Goal: Task Accomplishment & Management: Complete application form

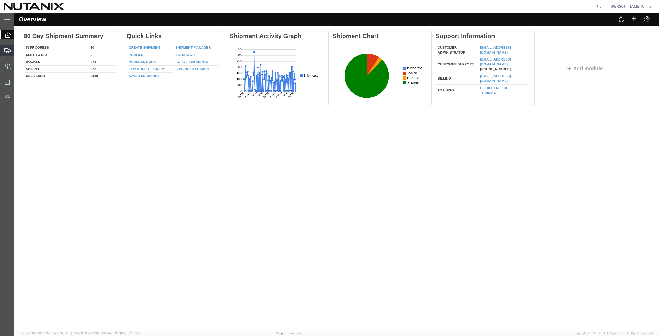
click at [0, 0] on span "Create from Template" at bounding box center [0, 0] width 0 height 0
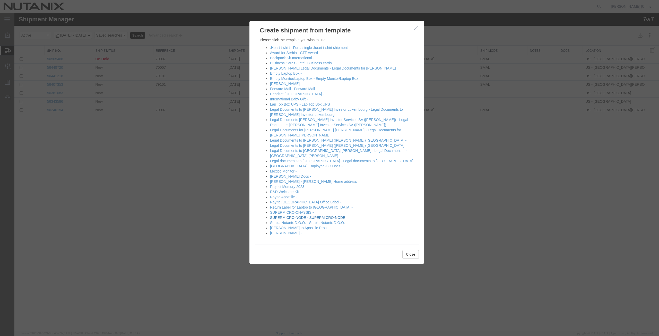
click at [294, 216] on link "SUPERMICRO-NODE - SUPERMICRO-NODE" at bounding box center [307, 218] width 75 height 4
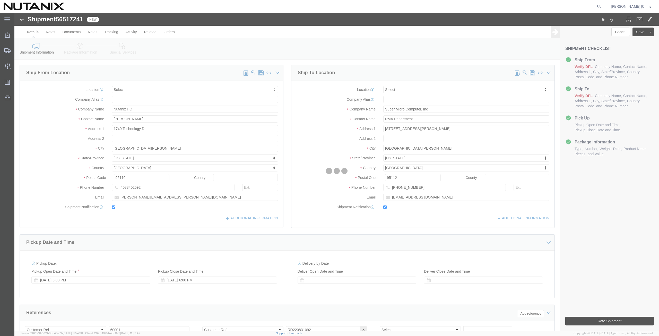
select select
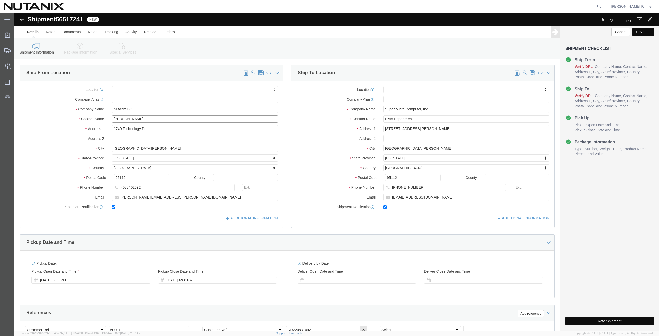
drag, startPoint x: 140, startPoint y: 106, endPoint x: -35, endPoint y: 106, distance: 175.2
click html "Shipment 56517241 New Details Rates Documents Notes Tracking Activity Related O…"
type input "art"
click p "- Nutanix HQ - ([PERSON_NAME]) [STREET_ADDRESS]"
select select
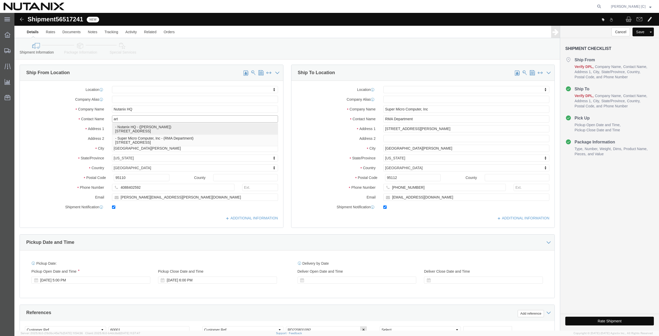
type input "[PERSON_NAME]"
type input "[PHONE_NUMBER]"
type input "[PERSON_NAME][EMAIL_ADDRESS][PERSON_NAME][DOMAIN_NAME]"
select select "CA"
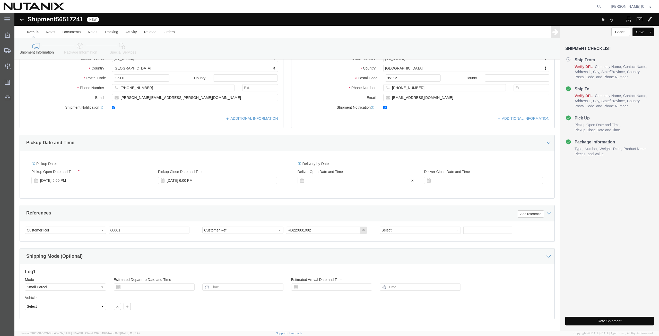
scroll to position [124, 0]
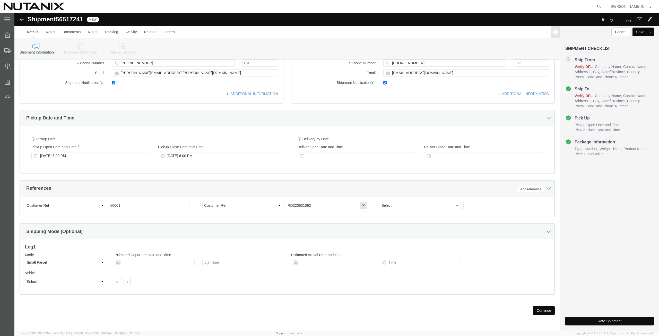
type input "[PERSON_NAME]"
drag, startPoint x: 303, startPoint y: 193, endPoint x: 277, endPoint y: 186, distance: 26.6
click div "Select Account Type Activity ID Airline Appointment Number ASN Batch Request # …"
type input "RD250814149"
click button "Continue"
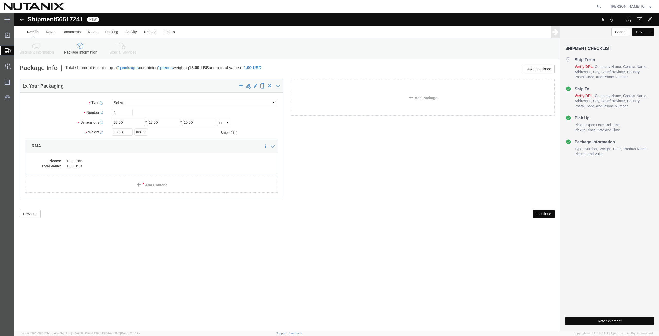
drag, startPoint x: 47, startPoint y: 98, endPoint x: 39, endPoint y: 96, distance: 7.6
click div "Package Type Select Envelope Large Box Medium Box PAK Rack Small Box Tube Your …"
click input "33.00"
drag, startPoint x: 116, startPoint y: 107, endPoint x: 60, endPoint y: 110, distance: 56.0
click div "Dimensions Length 33.00 x Width 17.00 x Height 10.00 Select cm ft in"
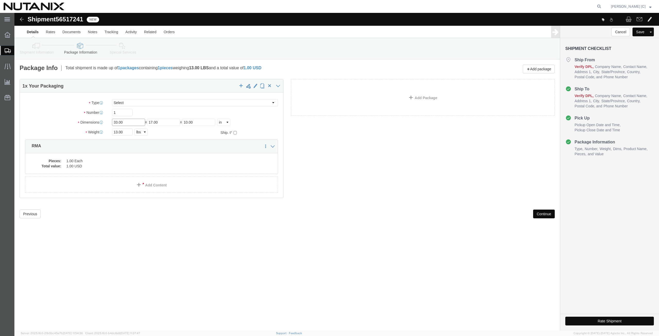
click input "33.00"
drag, startPoint x: 109, startPoint y: 111, endPoint x: 80, endPoint y: 114, distance: 28.8
click div "Package Type Select Envelope Large Box Medium Box PAK Rack Small Box Tube Your …"
type input "12"
type input "9"
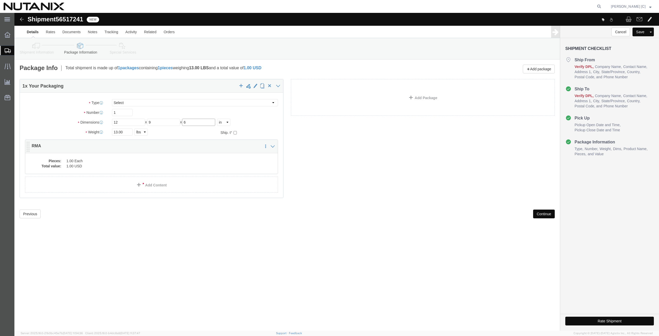
type input "6"
type input "1.3"
click label "Weight"
click button "Continue"
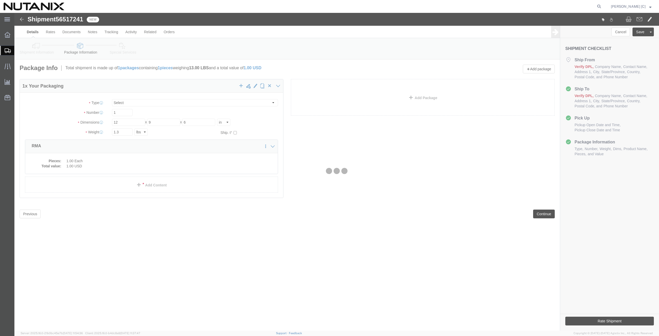
select select
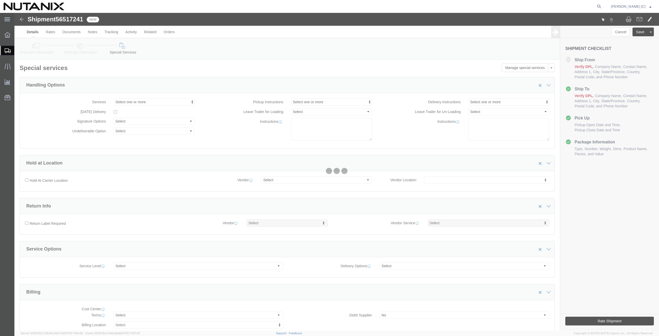
select select "COSTCENTER"
select select "48694"
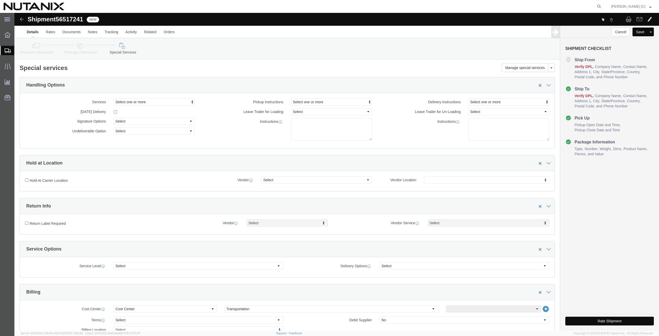
click icon
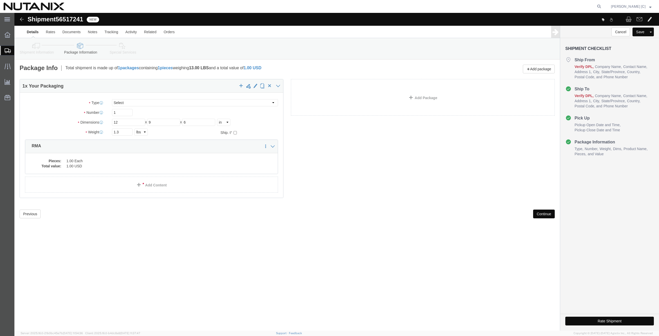
click button "Continue"
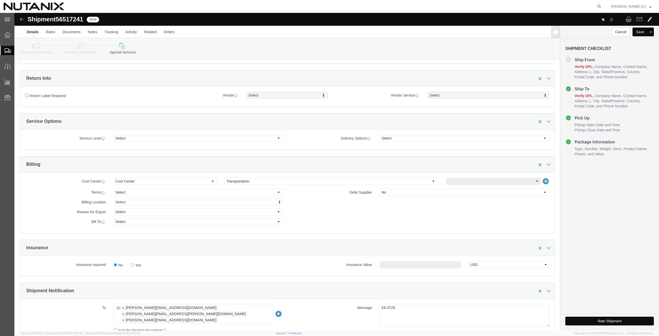
scroll to position [179, 0]
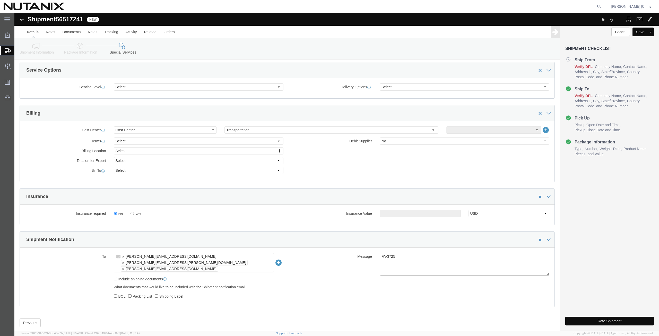
drag, startPoint x: 380, startPoint y: 244, endPoint x: 371, endPoint y: 245, distance: 9.1
click textarea "FA-3725"
type textarea "FA-4911"
click button "Rate Shipment"
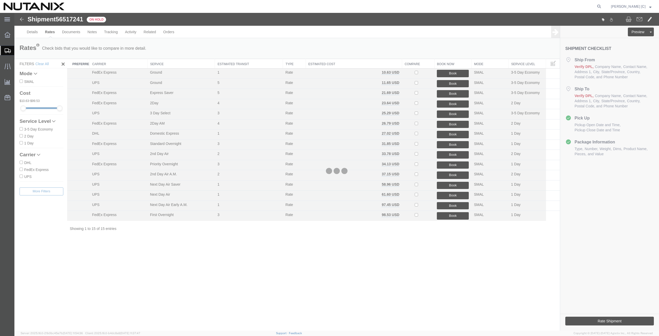
scroll to position [0, 0]
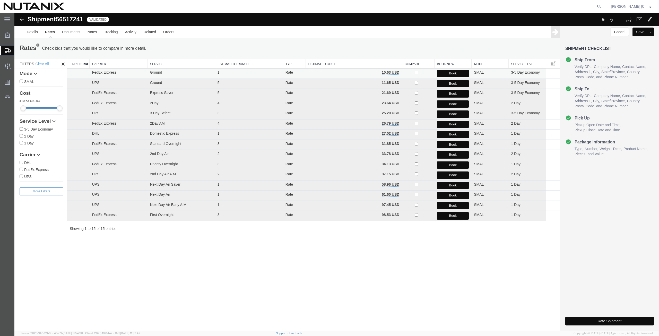
drag, startPoint x: 447, startPoint y: 72, endPoint x: 461, endPoint y: 85, distance: 19.3
click at [447, 72] on button "Book" at bounding box center [453, 73] width 32 height 7
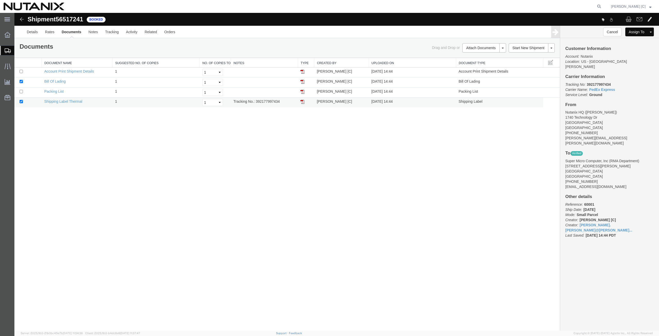
click at [304, 103] on img at bounding box center [303, 102] width 4 height 4
click at [0, 0] on span "Create from Template" at bounding box center [0, 0] width 0 height 0
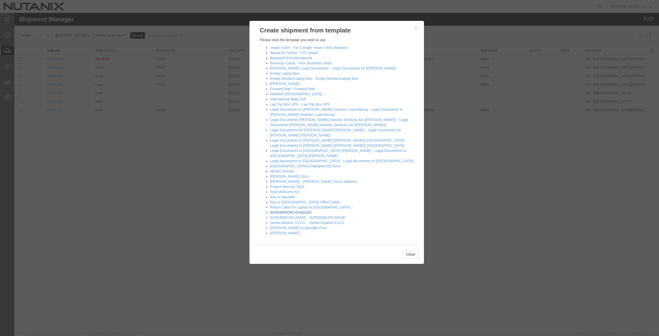
click at [285, 210] on link "SUPERMICRO-CHASSIS -" at bounding box center [292, 212] width 44 height 4
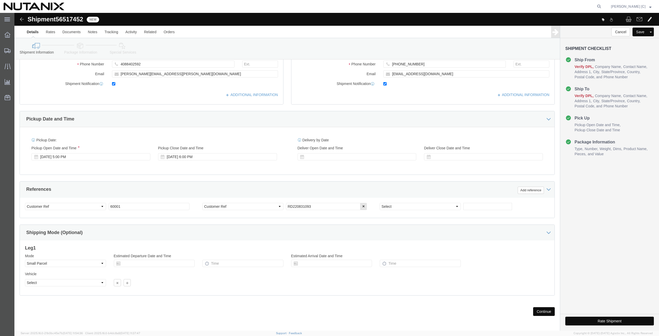
scroll to position [124, 0]
drag, startPoint x: 301, startPoint y: 194, endPoint x: 278, endPoint y: 194, distance: 23.7
click input "RD220831093"
type input "RD250814150"
click button "Continue"
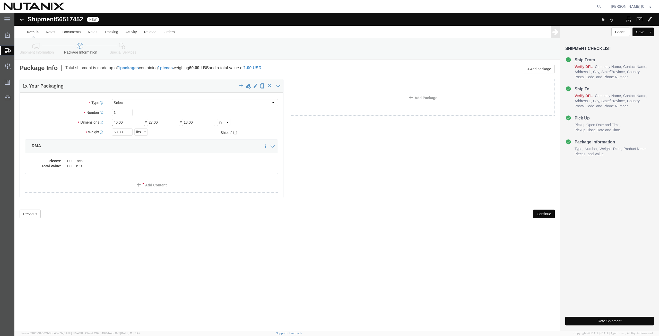
drag, startPoint x: 116, startPoint y: 110, endPoint x: 19, endPoint y: 108, distance: 97.4
click div "Dimensions Length 40.00 x Width 27.00 x Height 13.00 Select cm ft in"
type input "39"
type input "26"
type input "12.5"
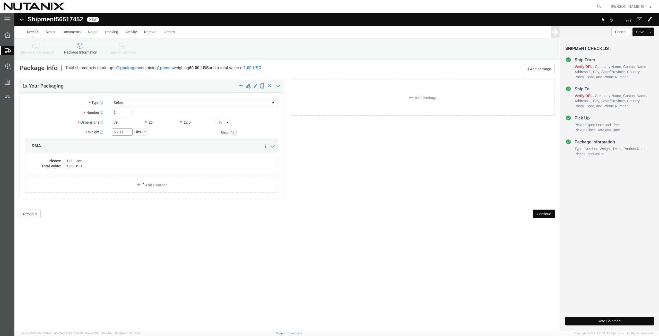
drag, startPoint x: 110, startPoint y: 119, endPoint x: 83, endPoint y: 121, distance: 26.9
click div "Weight 60.00 Select kgs lbs Ship. t°"
type input "46.5"
click button "Continue"
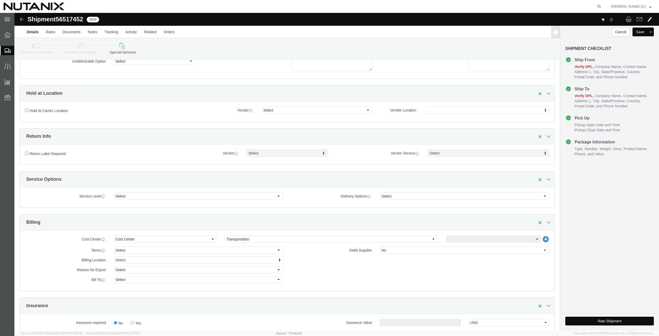
scroll to position [179, 0]
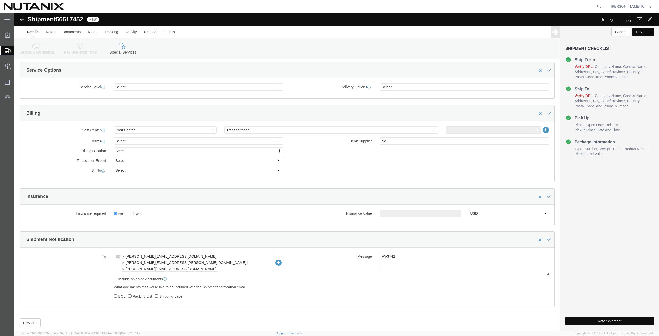
drag, startPoint x: 381, startPoint y: 246, endPoint x: 370, endPoint y: 247, distance: 11.6
click textarea "FA-3742"
click div "Shipment Notification"
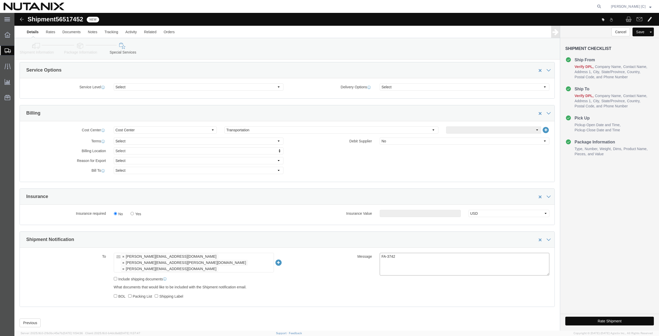
drag, startPoint x: 380, startPoint y: 244, endPoint x: 372, endPoint y: 245, distance: 8.5
click textarea "FA-3742"
type textarea "FA-4897"
click button "Rate Shipment"
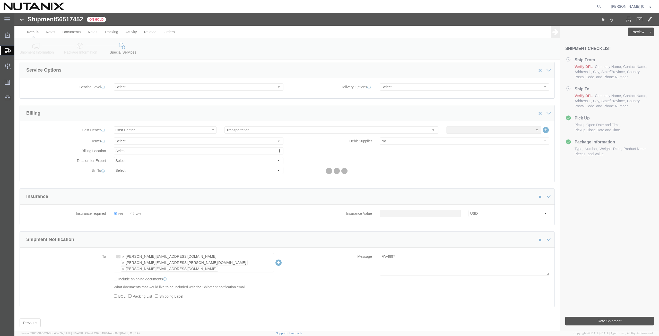
scroll to position [0, 0]
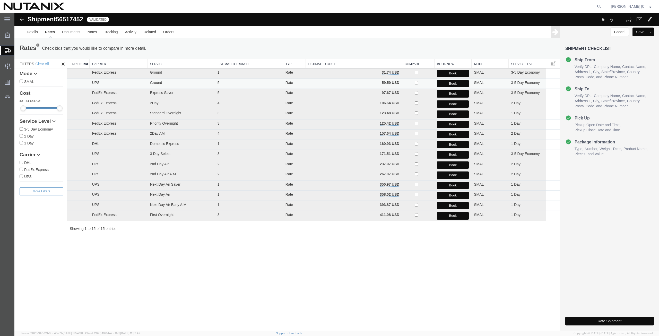
click at [455, 83] on button "Book" at bounding box center [453, 83] width 32 height 7
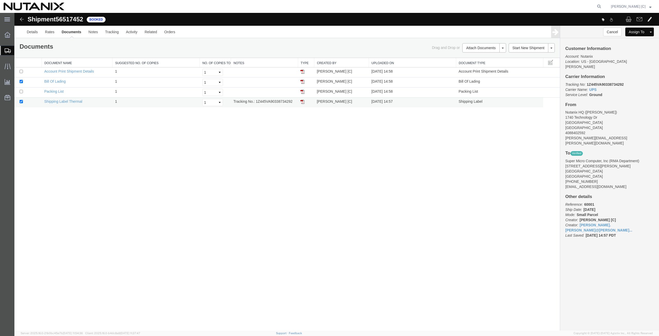
click at [304, 101] on img at bounding box center [303, 102] width 4 height 4
click at [0, 0] on span "Create from Template" at bounding box center [0, 0] width 0 height 0
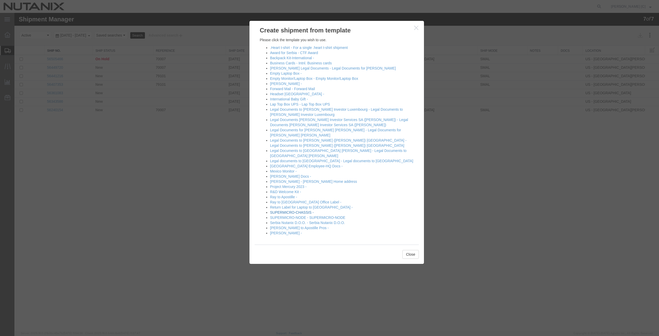
click at [282, 210] on link "SUPERMICRO-CHASSIS -" at bounding box center [292, 212] width 44 height 4
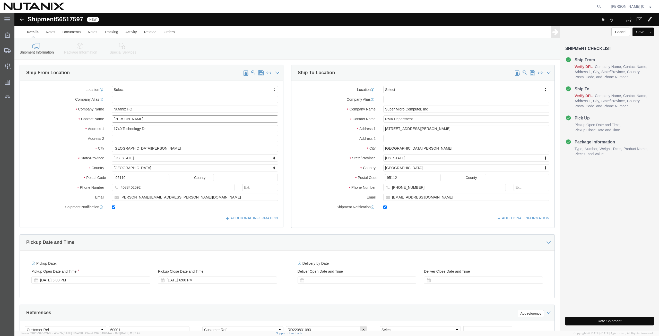
drag, startPoint x: 133, startPoint y: 105, endPoint x: -30, endPoint y: 119, distance: 163.6
click html "Shipment 56517597 New Details Rates Documents Notes Tracking Activity Related O…"
click p "- Nutanix HQ - ([PERSON_NAME]) [STREET_ADDRESS]"
type input "[PERSON_NAME]"
type input "[PHONE_NUMBER]"
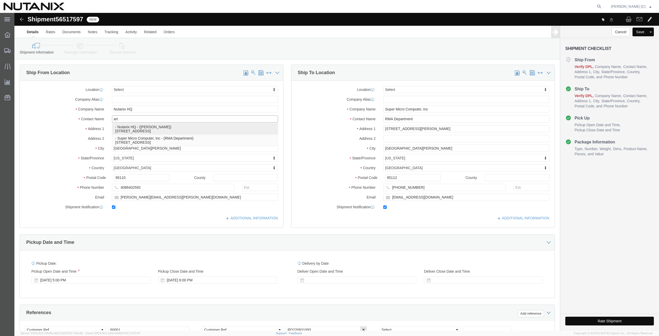
type input "[PERSON_NAME][EMAIL_ADDRESS][PERSON_NAME][DOMAIN_NAME]"
select select "CA"
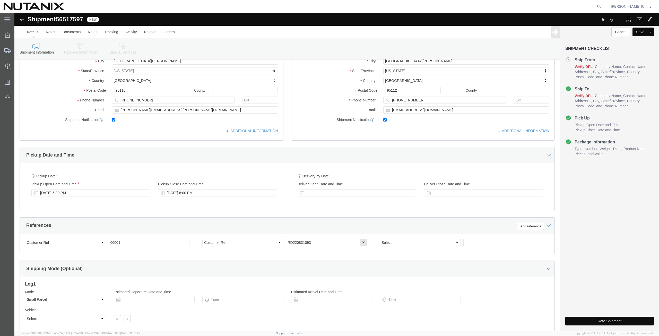
scroll to position [124, 0]
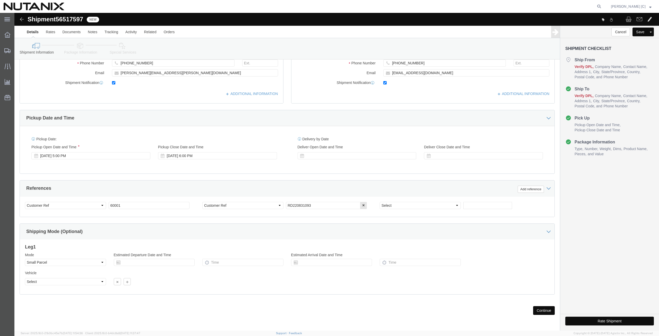
type input "[PERSON_NAME]"
drag, startPoint x: 295, startPoint y: 194, endPoint x: 277, endPoint y: 192, distance: 18.9
click input "RD220831093"
type input "RD250814146"
click button "Continue"
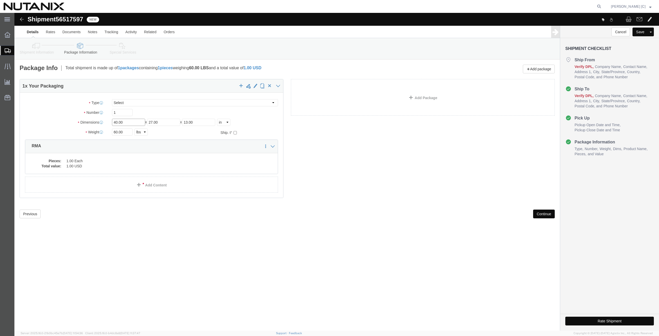
drag, startPoint x: 115, startPoint y: 110, endPoint x: -2, endPoint y: 125, distance: 117.4
click html "Shipment 56517597 New Details Rates Documents Notes Tracking Activity Related O…"
type input "41"
type input "26"
type input "12"
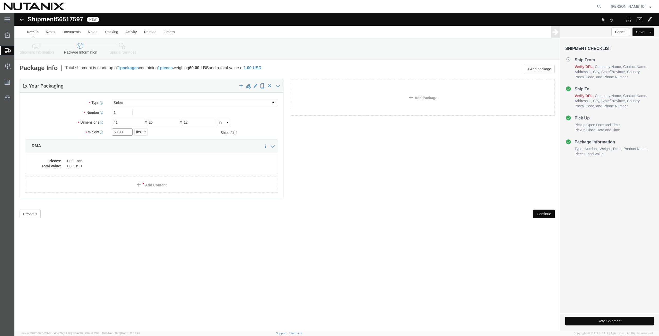
drag, startPoint x: 104, startPoint y: 120, endPoint x: 82, endPoint y: 120, distance: 21.4
click div "Weight 60.00 Select kgs lbs Ship. t°"
type input "63.2"
click button "Continue"
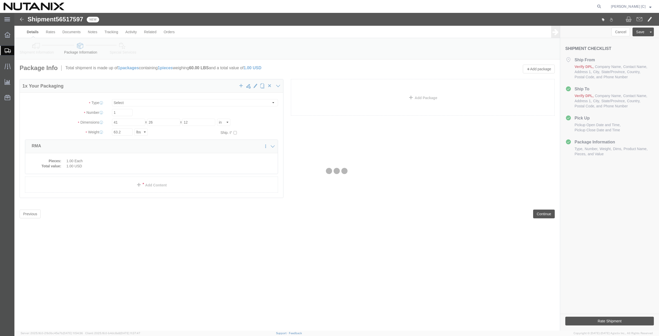
select select
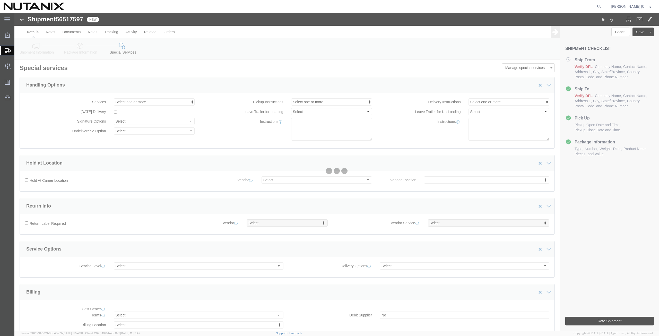
select select "COSTCENTER"
select select "48694"
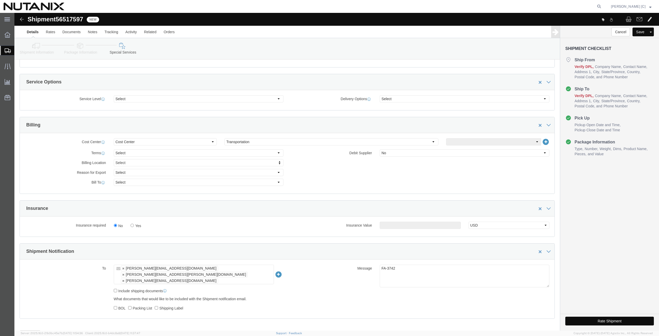
scroll to position [179, 0]
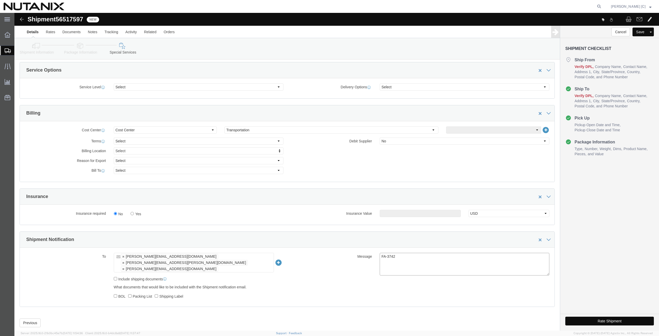
drag, startPoint x: 379, startPoint y: 243, endPoint x: 371, endPoint y: 245, distance: 8.1
click textarea "FA-3742"
type textarea "FA-4920"
click button "Rate Shipment"
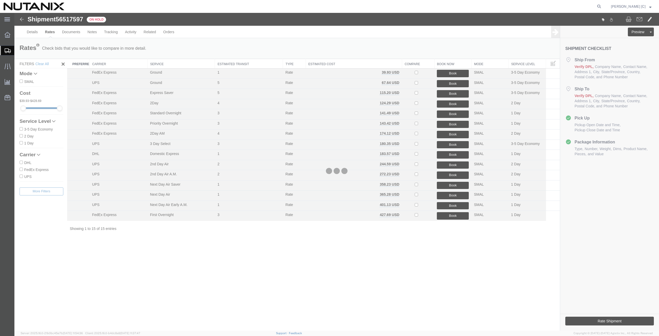
scroll to position [0, 0]
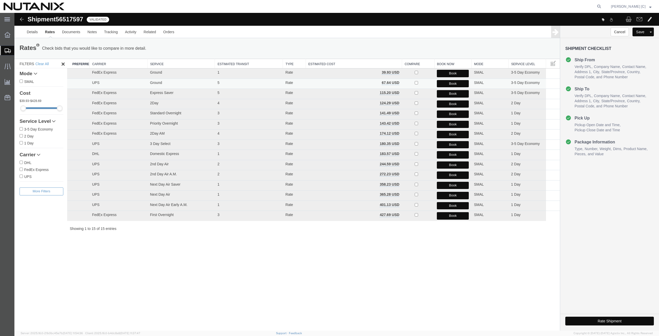
click at [452, 82] on button "Book" at bounding box center [453, 83] width 32 height 7
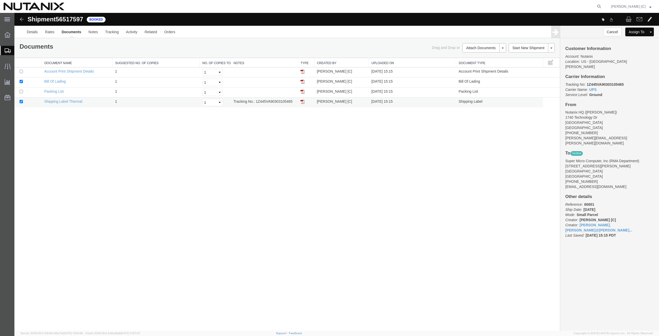
click at [304, 101] on img at bounding box center [303, 102] width 4 height 4
click at [0, 0] on span "Create from Template" at bounding box center [0, 0] width 0 height 0
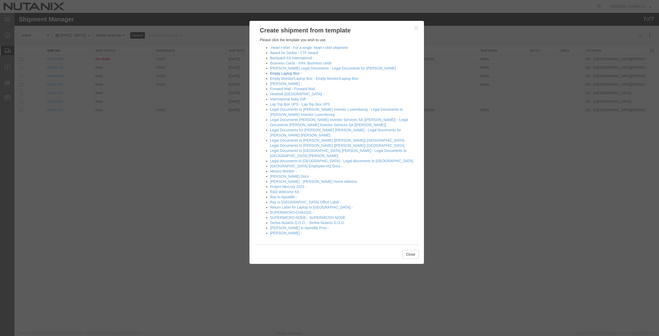
click at [284, 72] on link "Empty Laptop Box -" at bounding box center [286, 73] width 32 height 4
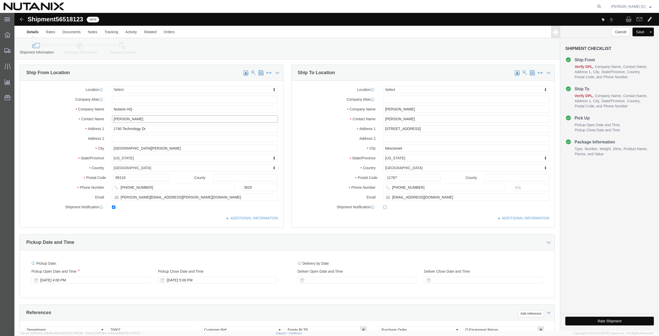
drag, startPoint x: 136, startPoint y: 106, endPoint x: 31, endPoint y: 103, distance: 105.1
click div "Contact Name [PERSON_NAME]"
click p "- Nutanix HQ - ([PERSON_NAME]) [STREET_ADDRESS]"
type input "[PERSON_NAME]"
type input "[PHONE_NUMBER]"
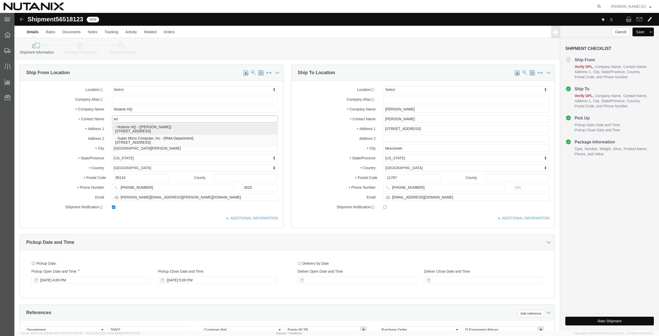
type input "[PERSON_NAME][EMAIL_ADDRESS][PERSON_NAME][DOMAIN_NAME]"
select select "CA"
type input "[PERSON_NAME]"
click div "Ship From Location Location Select Select My Profile Location [GEOGRAPHIC_DATA]…"
click input "[PERSON_NAME]"
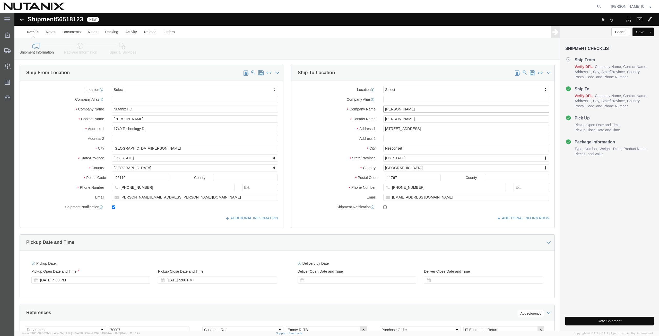
drag, startPoint x: 400, startPoint y: 94, endPoint x: 328, endPoint y: 98, distance: 72.0
click div "Company Name [PERSON_NAME]"
paste input "[PERSON_NAME]"
type input "[PERSON_NAME]"
drag, startPoint x: 408, startPoint y: 103, endPoint x: 329, endPoint y: 116, distance: 80.1
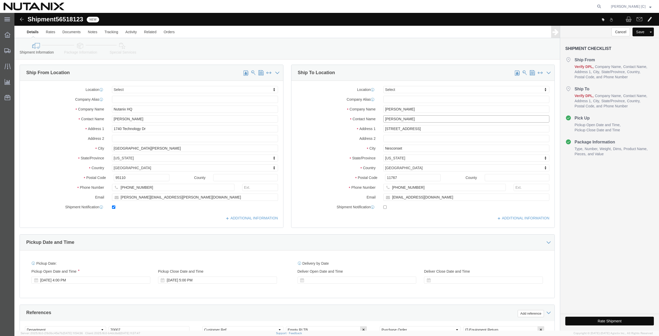
click div "Location Select Select My Profile Location [GEOGRAPHIC_DATA] - [GEOGRAPHIC_DATA…"
paste input "[PERSON_NAME]"
type input "[PERSON_NAME]"
drag, startPoint x: 399, startPoint y: 117, endPoint x: 331, endPoint y: 123, distance: 67.7
click div "Location Select Select My Profile Location [GEOGRAPHIC_DATA] - [GEOGRAPHIC_DATA…"
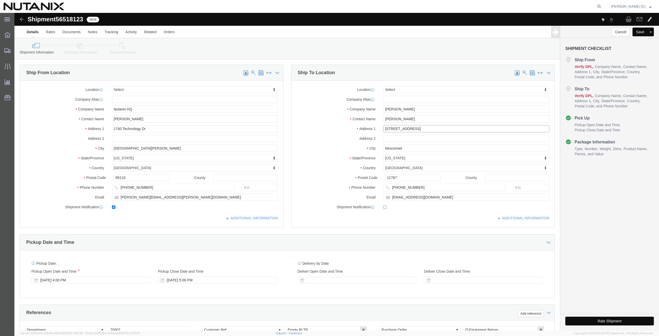
paste input "12340 [GEOGRAPHIC_DATA]"
type input "[STREET_ADDRESS]"
click input "text"
paste input "103"
click input "103"
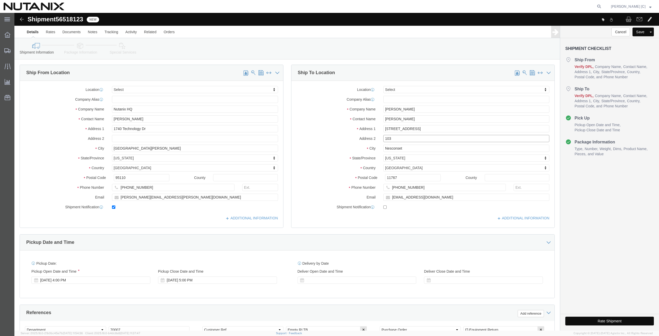
click input "103"
type input "#103"
drag, startPoint x: 389, startPoint y: 137, endPoint x: 341, endPoint y: 135, distance: 48.2
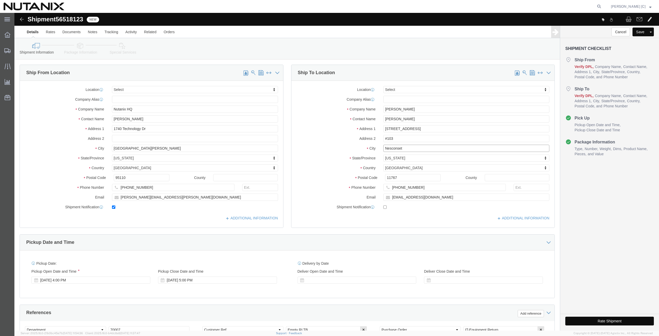
click div "City Nesconset"
paste input "[GEOGRAPHIC_DATA]"
type input "[GEOGRAPHIC_DATA]"
click div "Location Select Select My Profile Location [GEOGRAPHIC_DATA] - [GEOGRAPHIC_DATA…"
type input "cal"
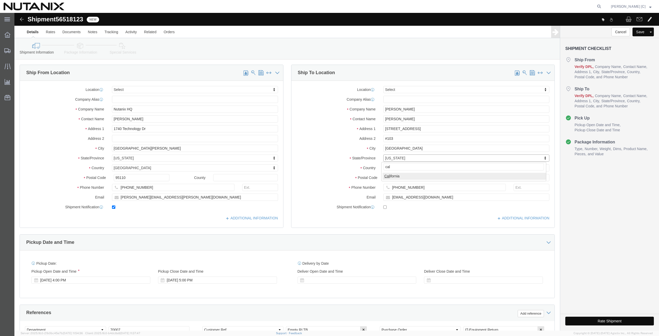
select select "CA"
drag, startPoint x: 312, startPoint y: 166, endPoint x: 310, endPoint y: 167, distance: 2.6
click div "Postal Code 11767"
paste input "90025"
type input "90025"
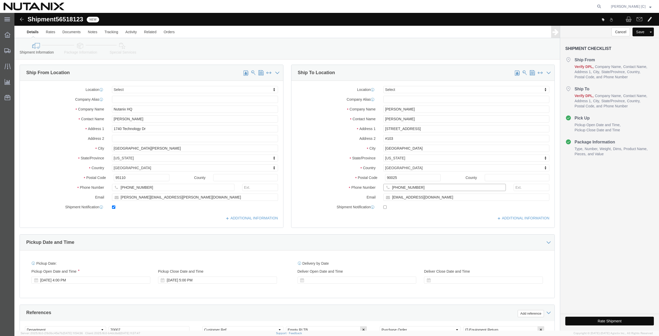
drag, startPoint x: 404, startPoint y: 176, endPoint x: 328, endPoint y: 171, distance: 75.9
click div "Location Select Select My Profile Location [GEOGRAPHIC_DATA] - [GEOGRAPHIC_DATA…"
paste input "415) 8464117"
type input "[PHONE_NUMBER]"
drag, startPoint x: 316, startPoint y: 185, endPoint x: 310, endPoint y: 186, distance: 6.0
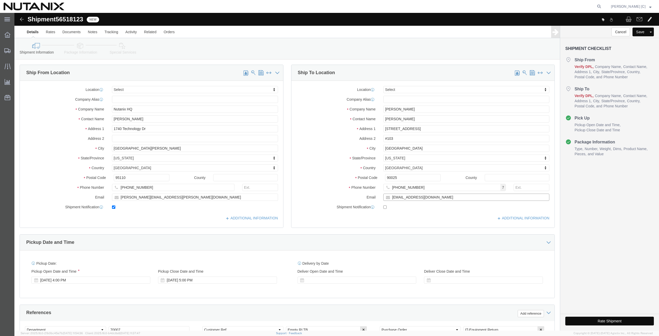
click div "Email [EMAIL_ADDRESS][DOMAIN_NAME]"
paste input "mpatnaik"
type input "[EMAIL_ADDRESS][DOMAIN_NAME]"
click input "checkbox"
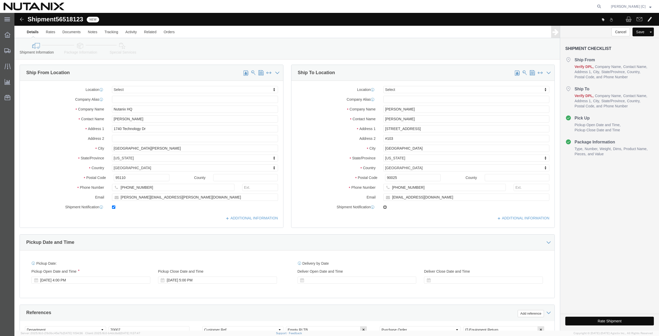
checkbox input "true"
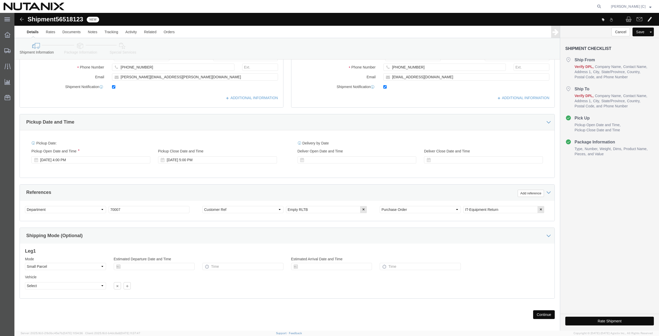
click button "Continue"
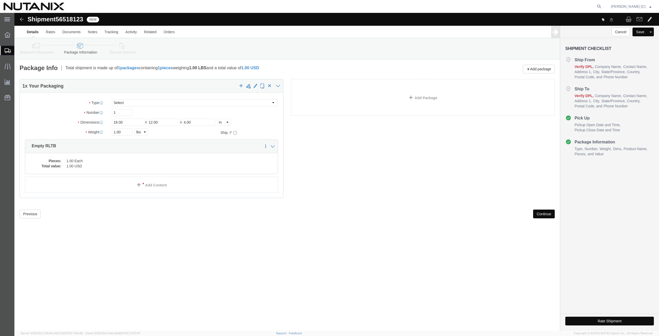
click button "Continue"
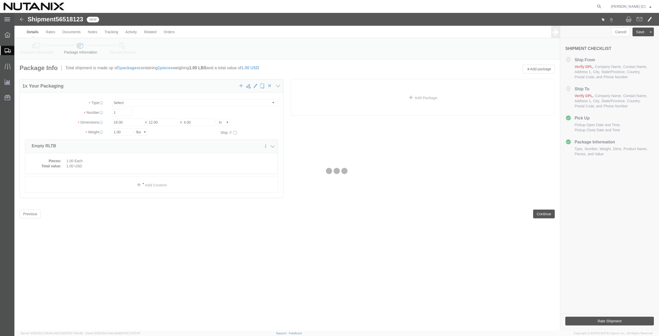
select select
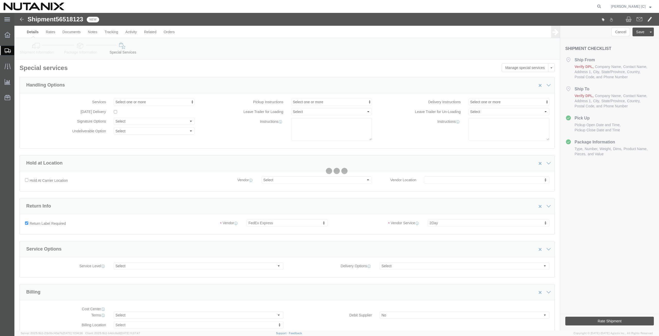
select select "COSTCENTER"
select select "59656"
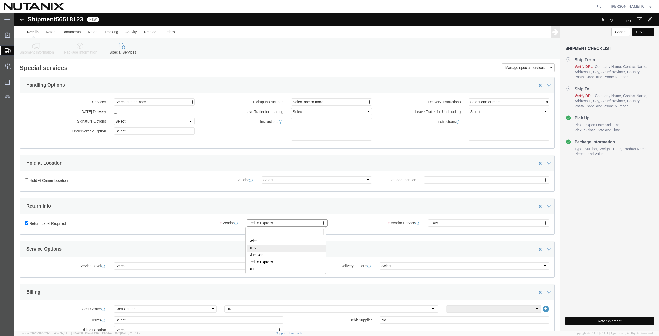
select select "12"
select select "43"
click button "Rate Shipment"
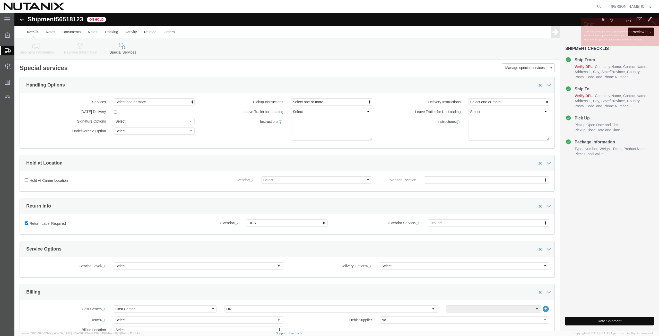
click button "Rate Shipment"
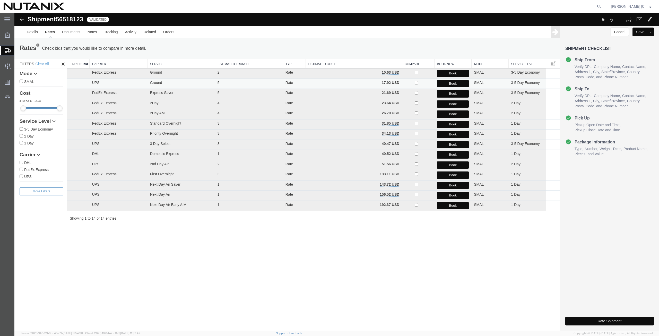
click at [443, 82] on button "Book" at bounding box center [453, 83] width 32 height 7
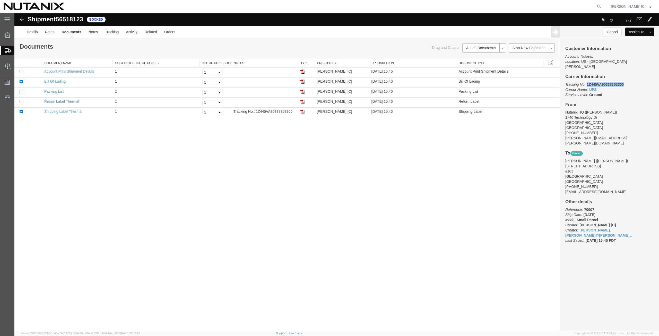
drag, startPoint x: 613, startPoint y: 80, endPoint x: 587, endPoint y: 78, distance: 26.6
click at [587, 82] on p "Tracking No: 1Z445VA90338353300 Carrier Name: UPS UPS Service Level: Ground" at bounding box center [610, 89] width 89 height 15
copy b "1Z445VA90338353300"
click at [303, 110] on img at bounding box center [303, 112] width 4 height 4
drag, startPoint x: 303, startPoint y: 101, endPoint x: 299, endPoint y: 105, distance: 5.9
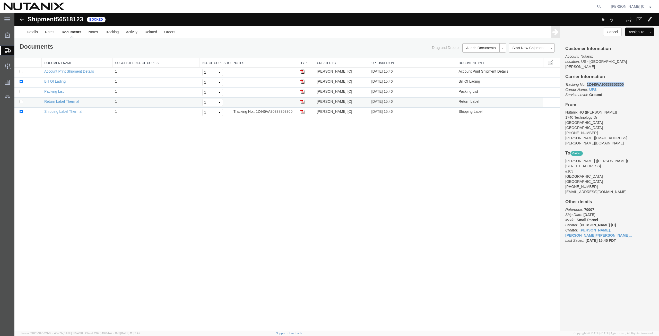
click at [303, 101] on img at bounding box center [303, 102] width 4 height 4
